Goal: Obtain resource: Download file/media

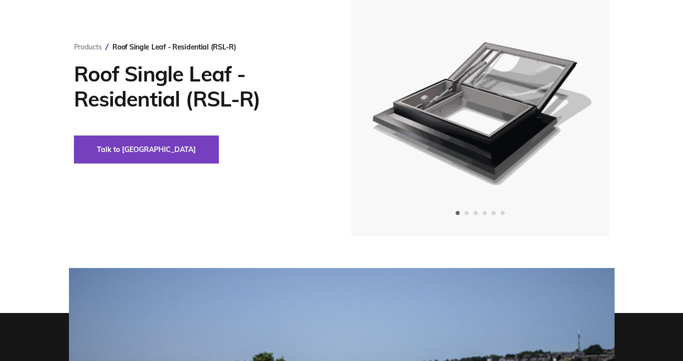
scroll to position [7, 0]
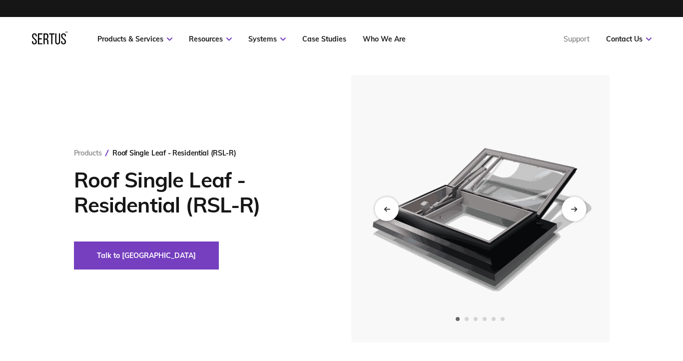
click at [580, 206] on div "Next slide" at bounding box center [573, 208] width 24 height 24
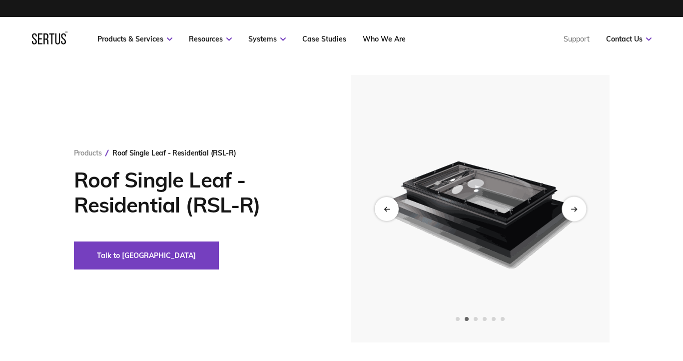
click at [580, 206] on div "Next slide" at bounding box center [573, 208] width 24 height 24
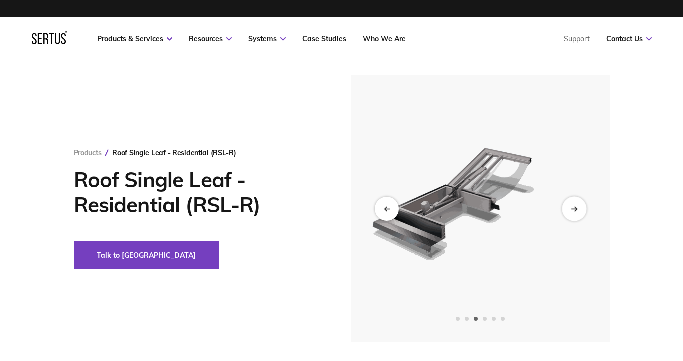
click at [580, 206] on div "Next slide" at bounding box center [573, 208] width 24 height 24
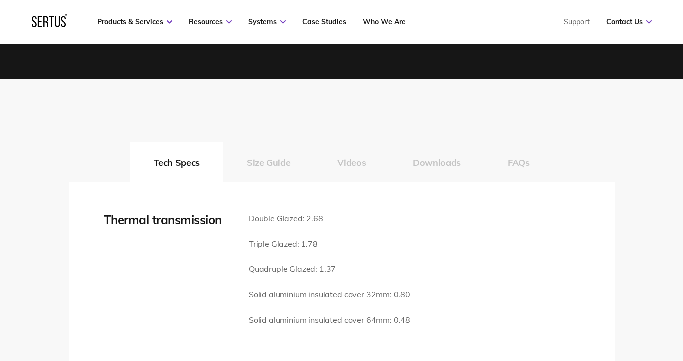
scroll to position [1379, 0]
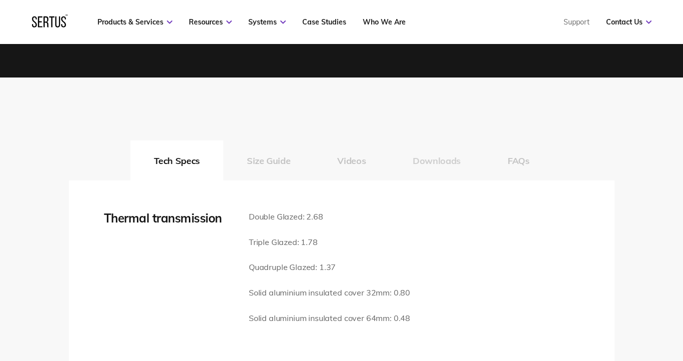
click at [455, 162] on button "Downloads" at bounding box center [436, 160] width 95 height 40
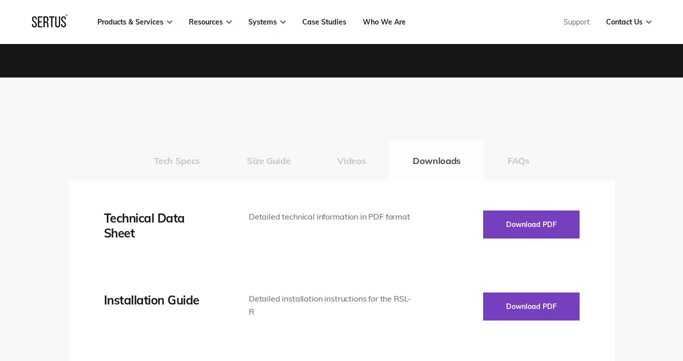
scroll to position [1381, 0]
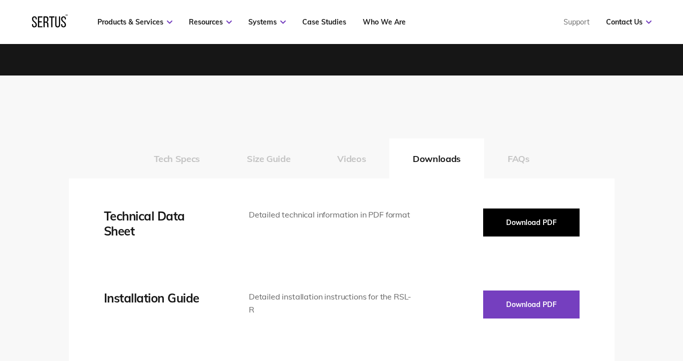
click at [548, 215] on button "Download PDF" at bounding box center [531, 222] width 96 height 28
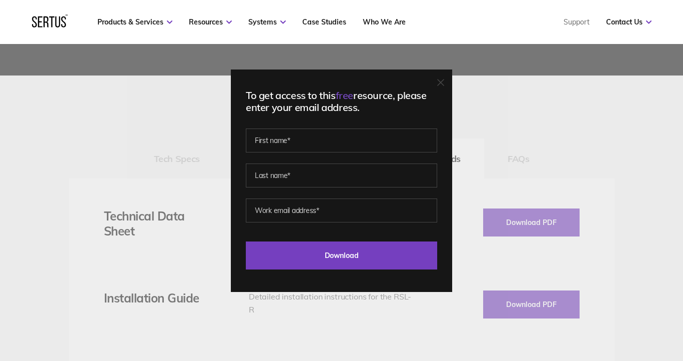
click at [443, 85] on icon at bounding box center [440, 82] width 7 height 7
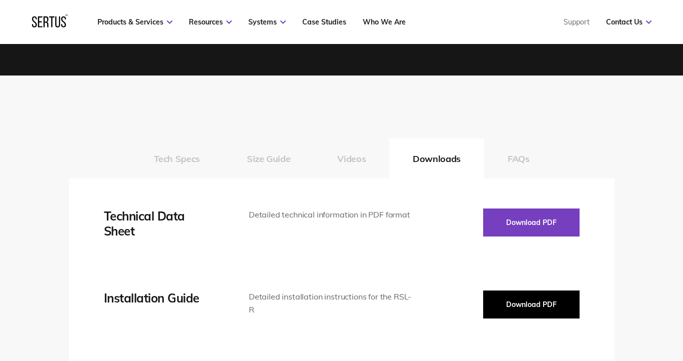
click at [532, 304] on button "Download PDF" at bounding box center [531, 304] width 96 height 28
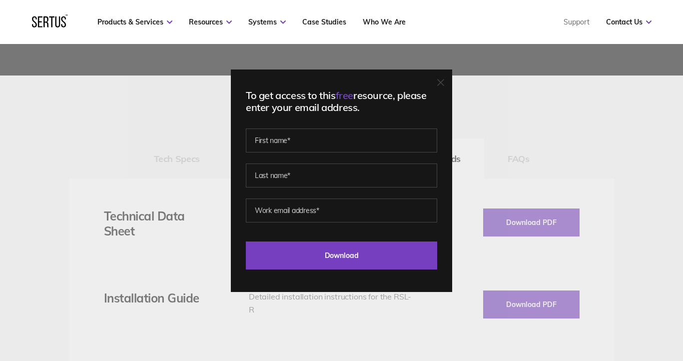
click at [440, 81] on icon at bounding box center [440, 82] width 7 height 7
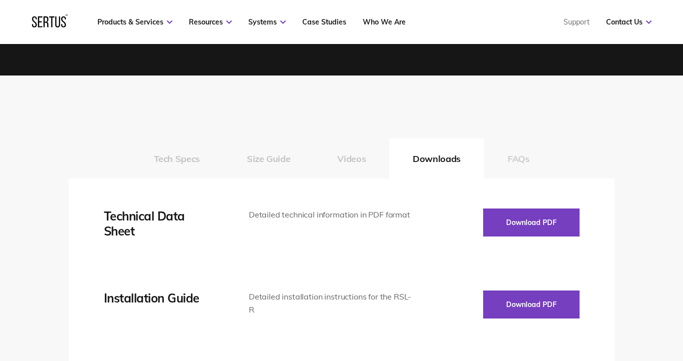
click at [520, 164] on button "FAQs" at bounding box center [518, 158] width 69 height 40
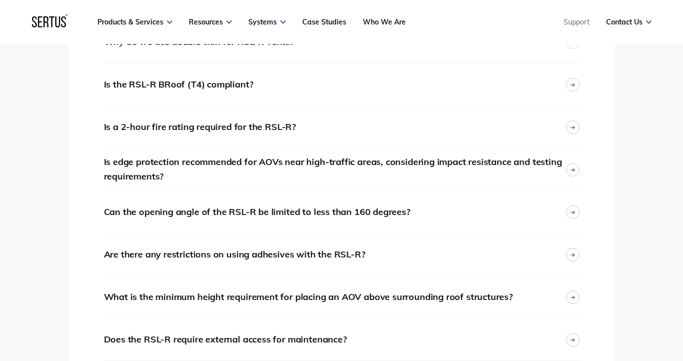
scroll to position [1696, 0]
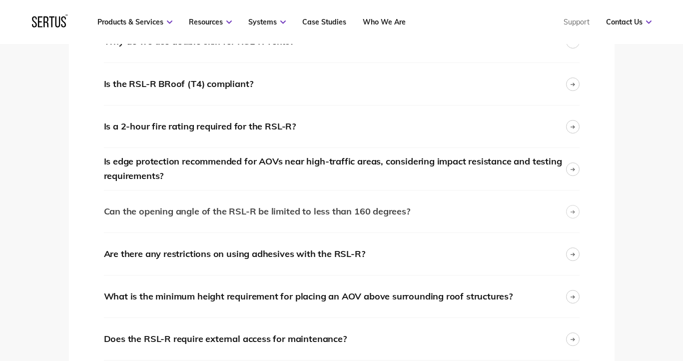
click at [324, 212] on div "Can the opening angle of the RSL-R be limited to less than 160 degrees?" at bounding box center [257, 211] width 306 height 14
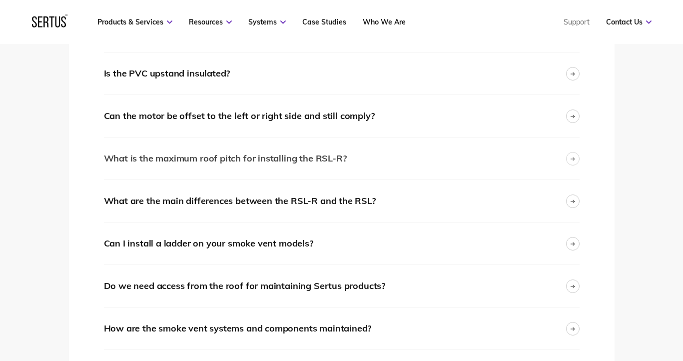
scroll to position [2211, 0]
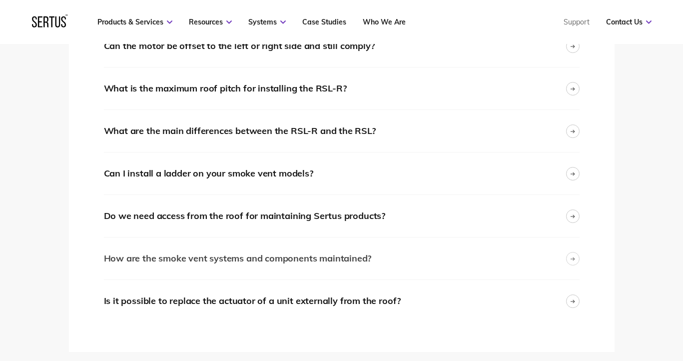
click at [352, 260] on div "How are the smoke vent systems and components maintained?" at bounding box center [238, 258] width 268 height 14
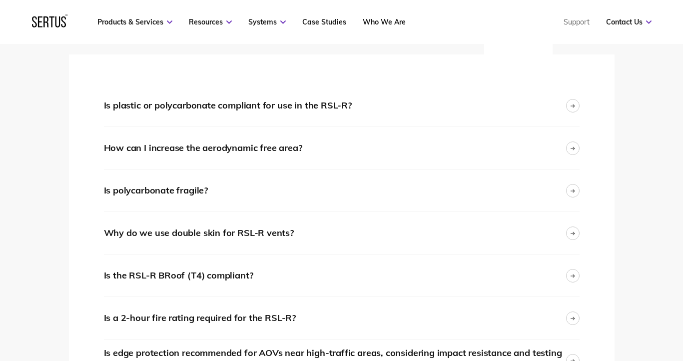
scroll to position [1419, 0]
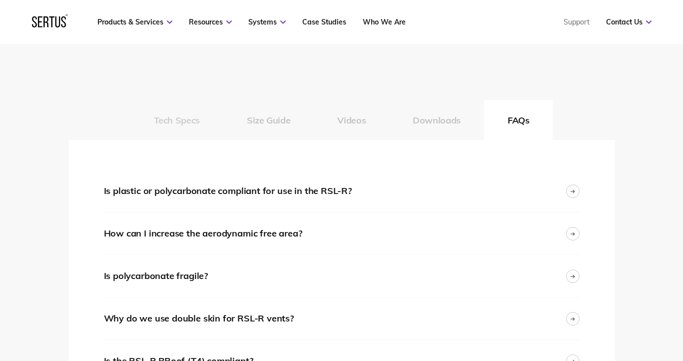
click at [171, 113] on button "Tech Specs" at bounding box center [176, 120] width 93 height 40
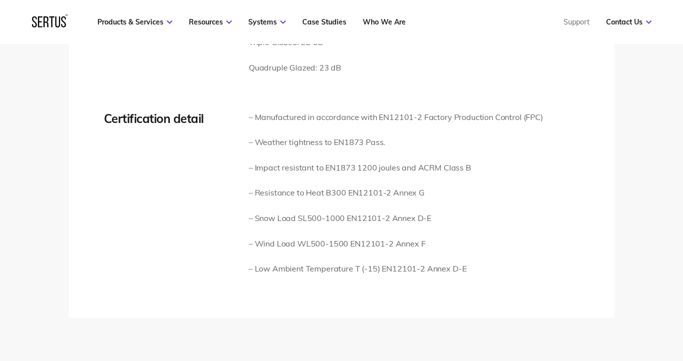
scroll to position [1168, 0]
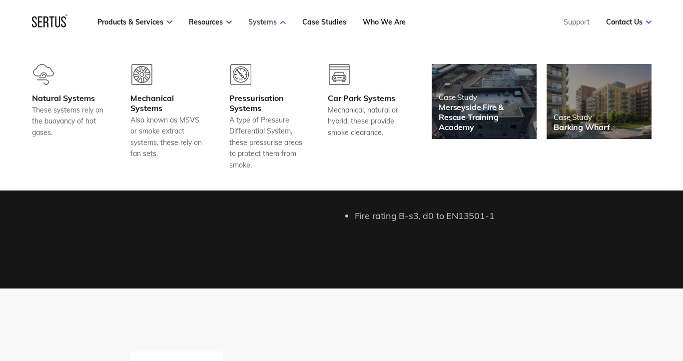
click at [278, 19] on link "Systems" at bounding box center [266, 21] width 37 height 9
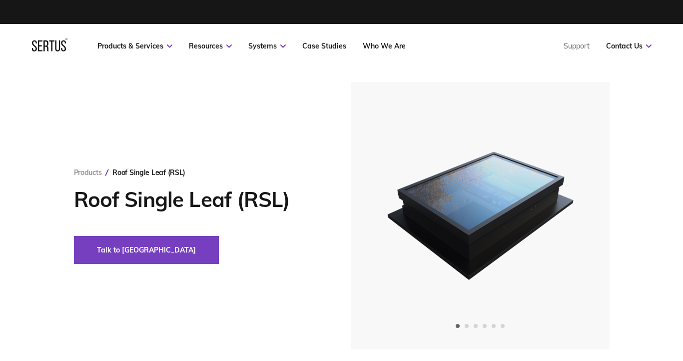
scroll to position [2, 0]
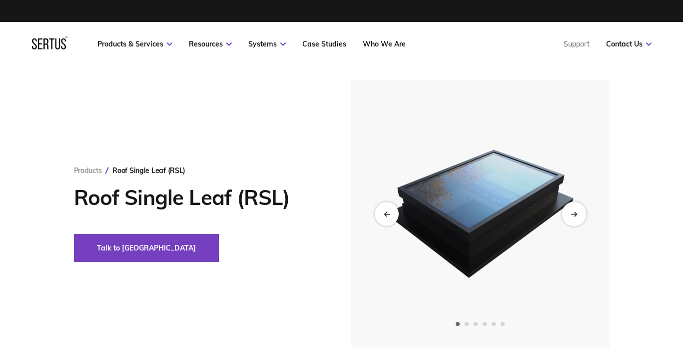
click at [577, 215] on div "Next slide" at bounding box center [573, 213] width 24 height 24
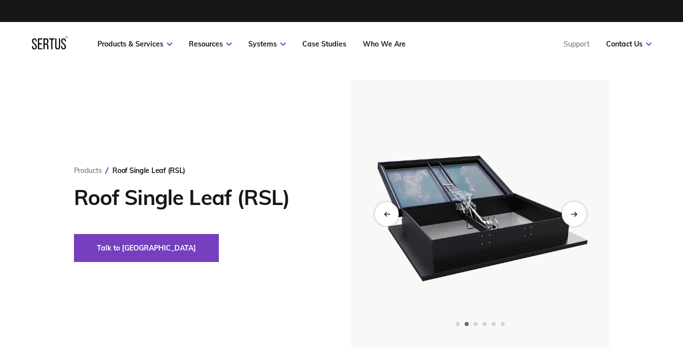
click at [577, 215] on div "Next slide" at bounding box center [573, 213] width 24 height 24
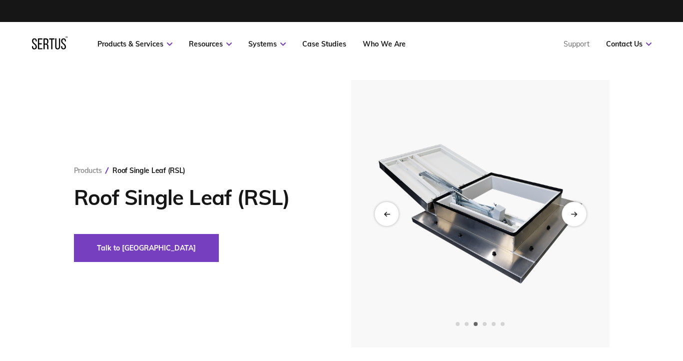
click at [577, 215] on div "Next slide" at bounding box center [573, 213] width 24 height 24
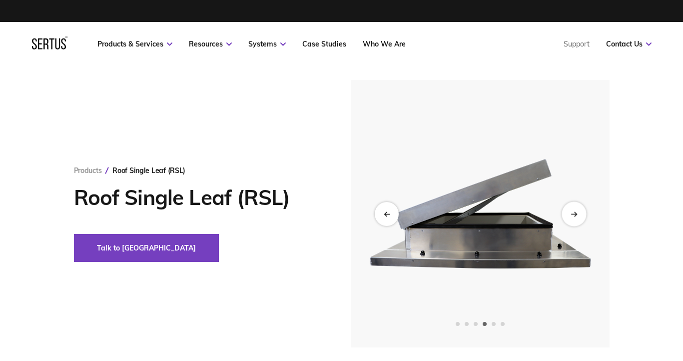
click at [577, 215] on div "Next slide" at bounding box center [573, 213] width 24 height 24
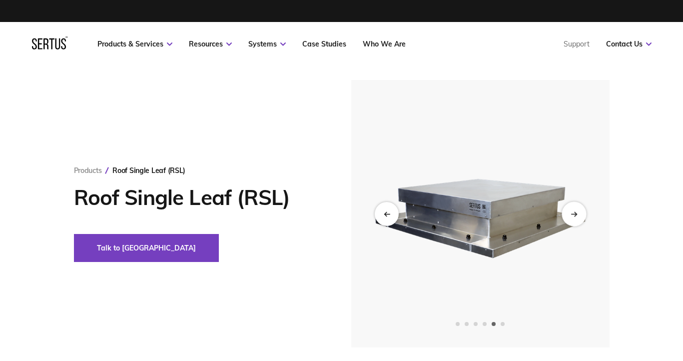
click at [577, 215] on div "Next slide" at bounding box center [573, 213] width 24 height 24
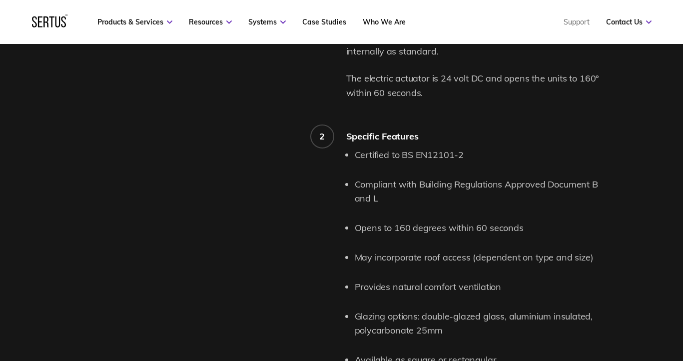
scroll to position [1014, 0]
